Goal: Navigation & Orientation: Find specific page/section

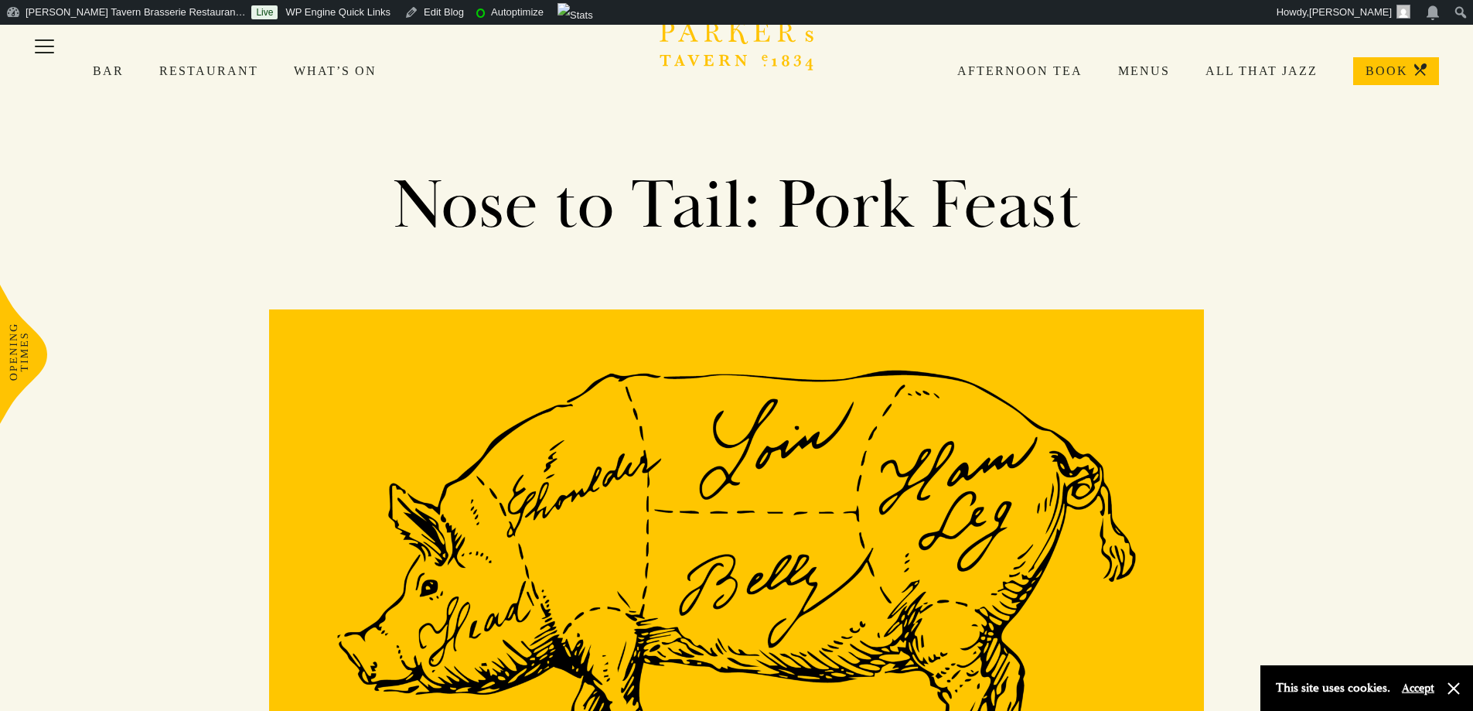
click at [1146, 67] on link "Menus" at bounding box center [1126, 70] width 87 height 15
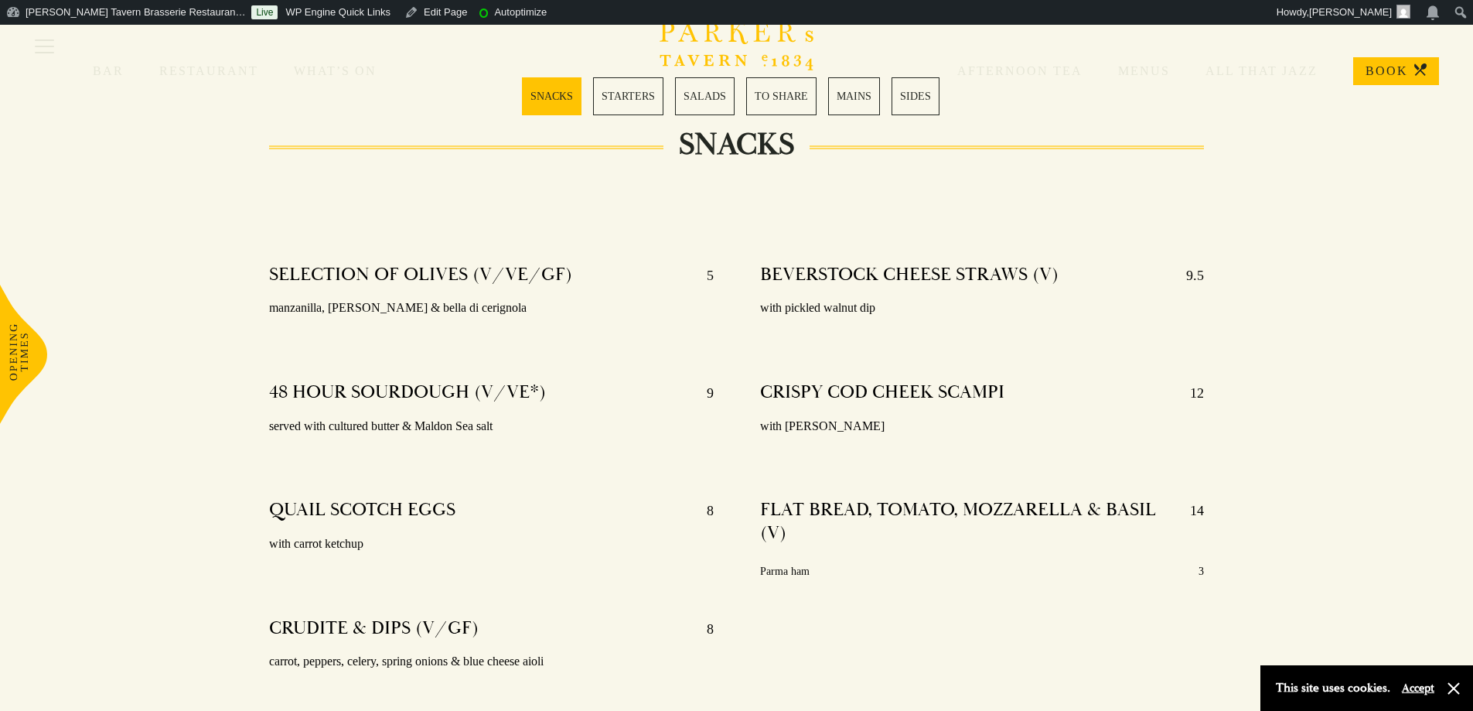
scroll to position [309, 0]
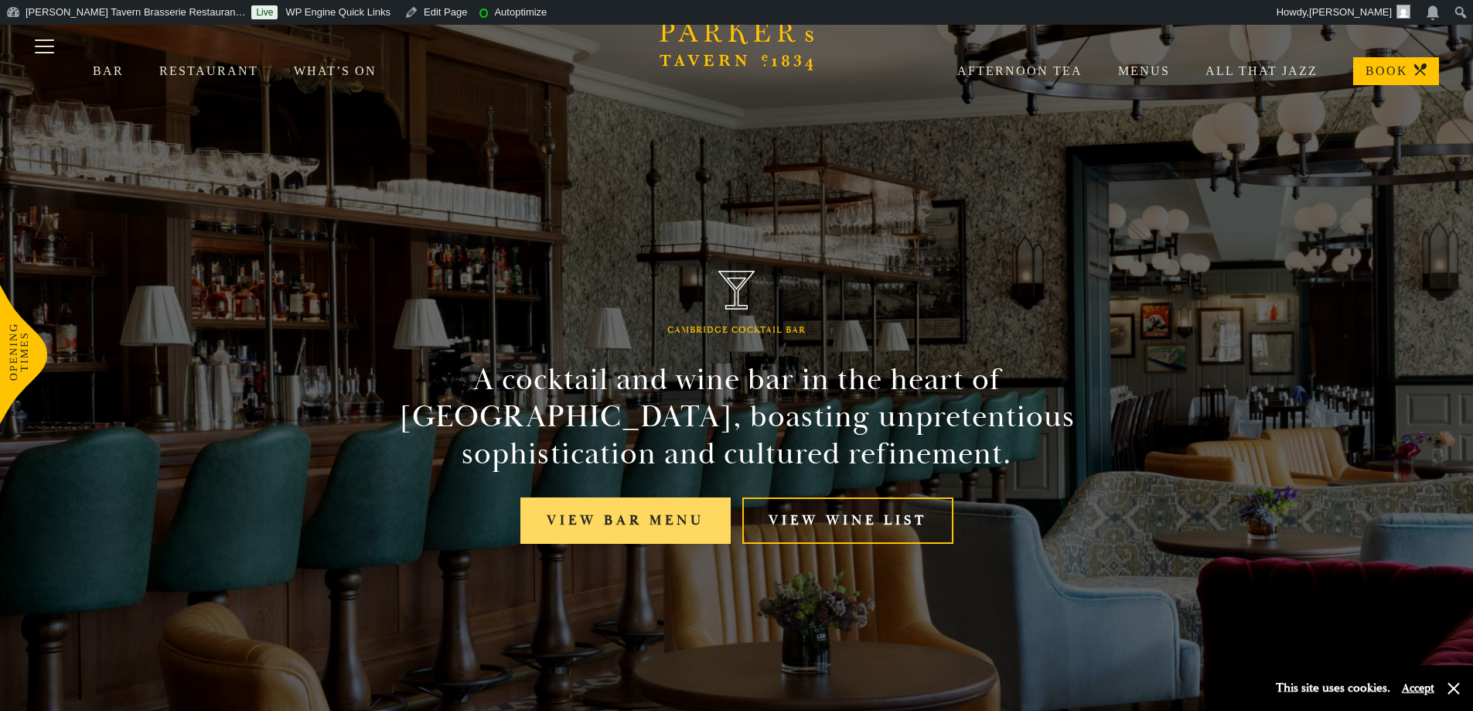
click at [603, 524] on link "View bar menu" at bounding box center [626, 520] width 210 height 47
